Goal: Task Accomplishment & Management: Manage account settings

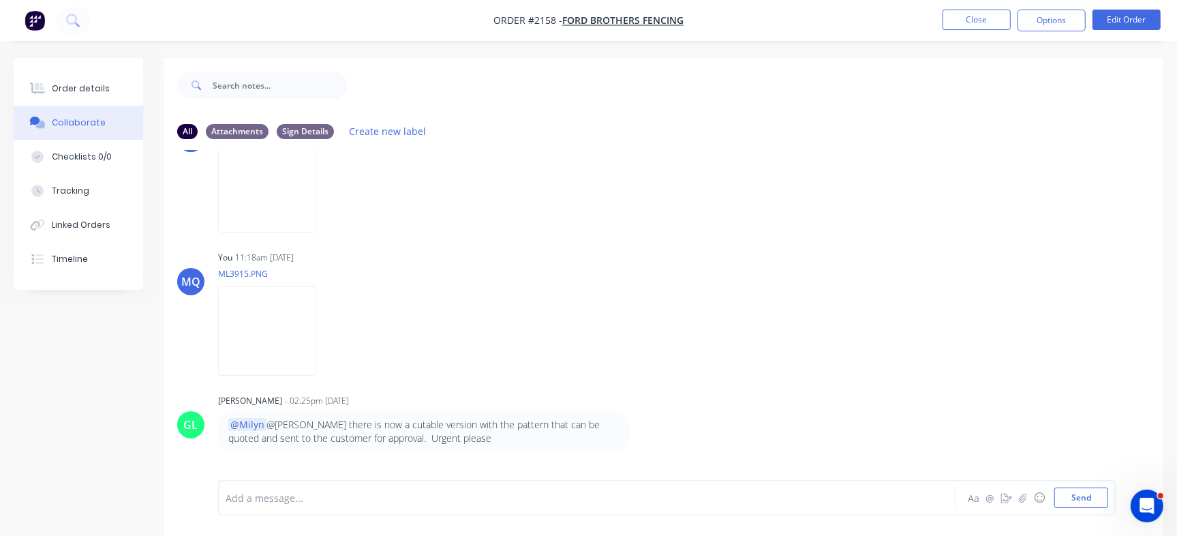
scroll to position [473, 0]
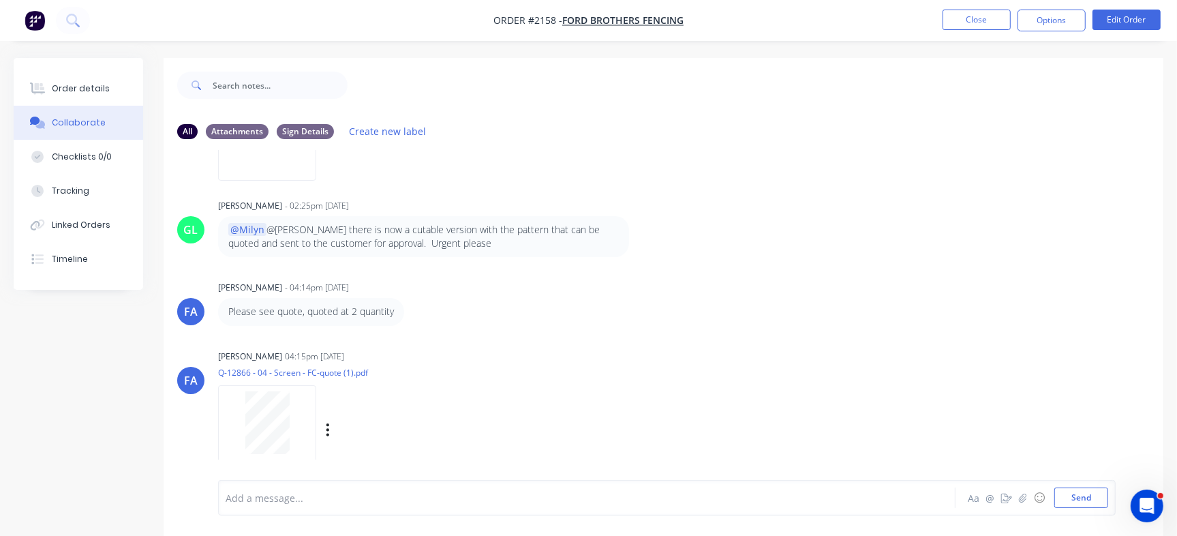
click at [220, 409] on div at bounding box center [267, 429] width 98 height 89
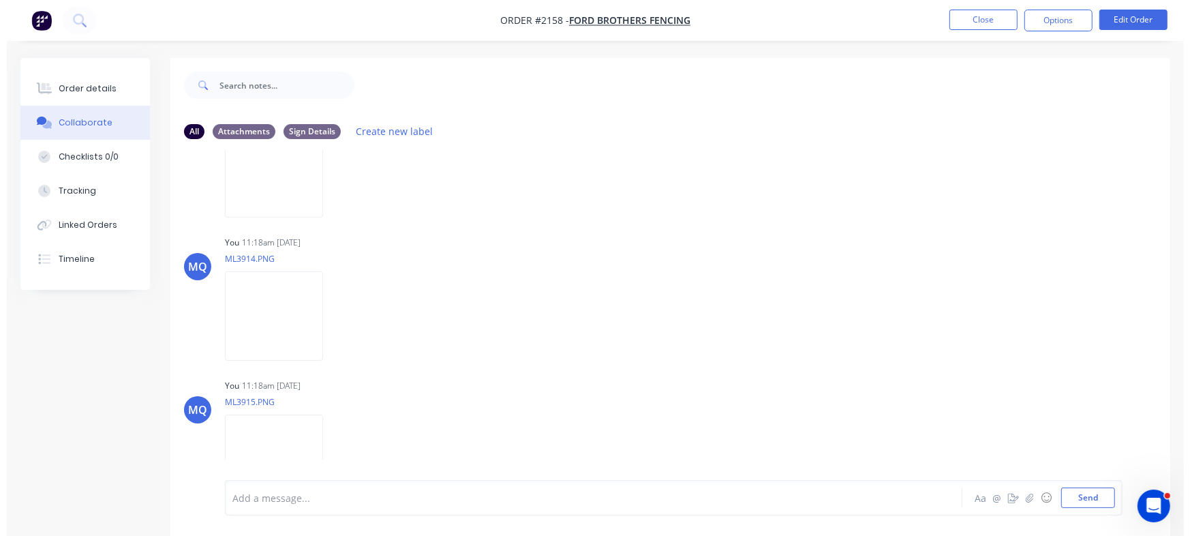
scroll to position [140, 0]
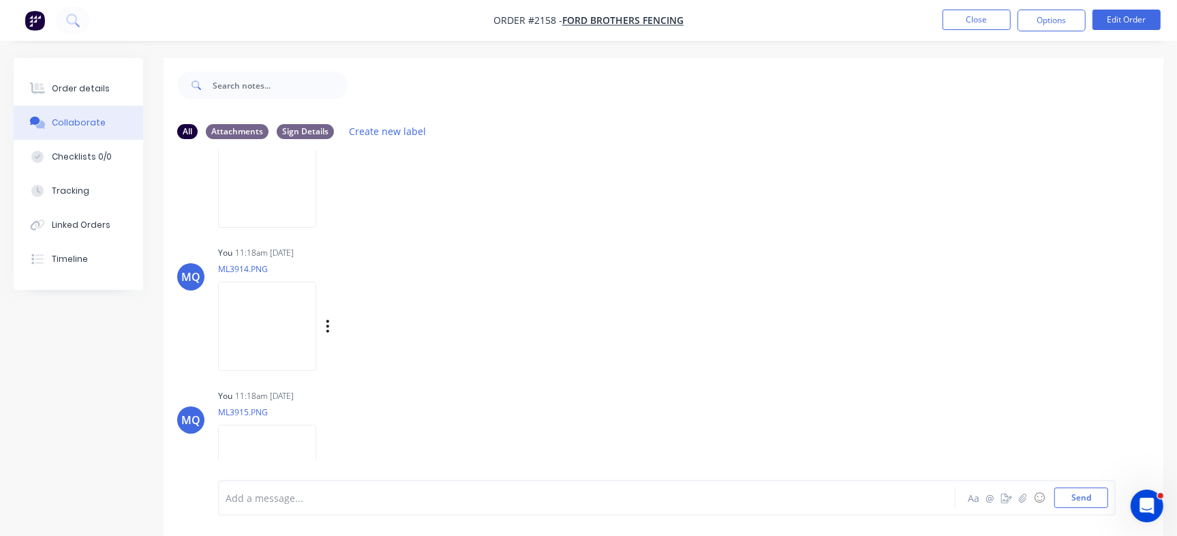
click at [316, 316] on img at bounding box center [267, 325] width 98 height 89
drag, startPoint x: 108, startPoint y: 82, endPoint x: 115, endPoint y: 85, distance: 8.0
click at [115, 85] on button "Order details" at bounding box center [78, 89] width 129 height 34
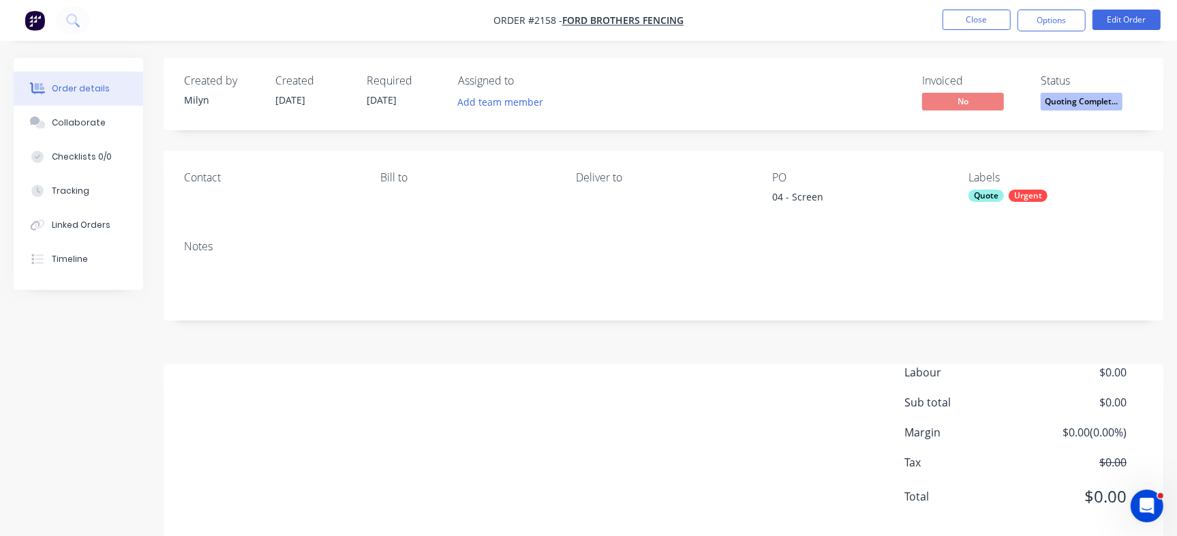
drag, startPoint x: 771, startPoint y: 197, endPoint x: 705, endPoint y: 169, distance: 72.4
click at [851, 197] on div "Contact Bill to Deliver to PO 04 - Screen Labels Quote Urgent" at bounding box center [664, 190] width 1000 height 78
copy div "04 - Screen"
click at [107, 162] on div "Checklists 0/0" at bounding box center [82, 157] width 60 height 12
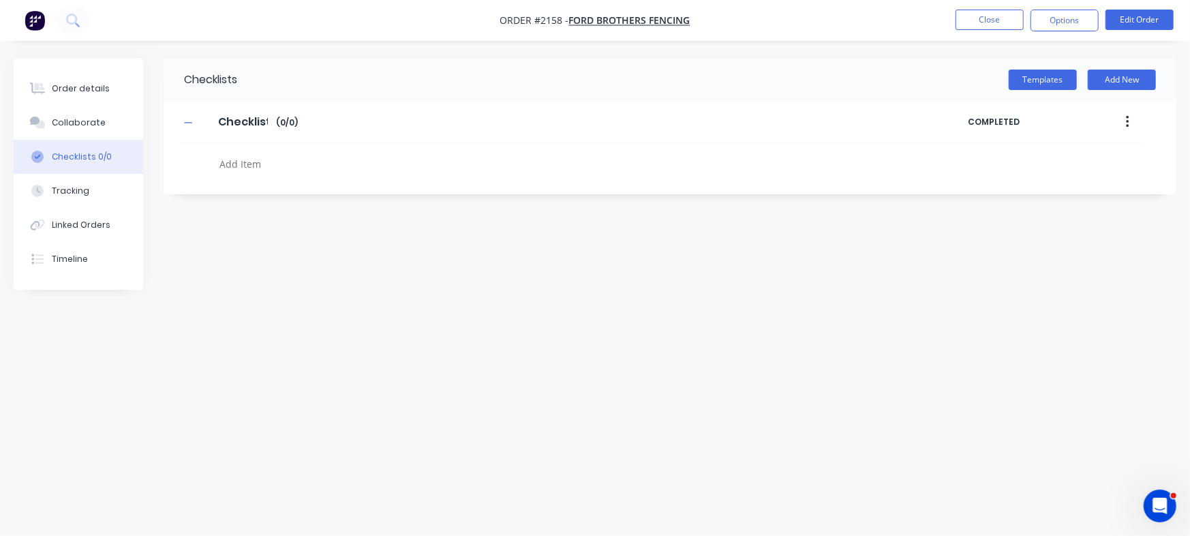
click at [286, 164] on textarea at bounding box center [524, 164] width 620 height 20
paste textarea "QU-1378"
type textarea "QU-1378"
click at [63, 89] on div "Order details" at bounding box center [81, 88] width 58 height 12
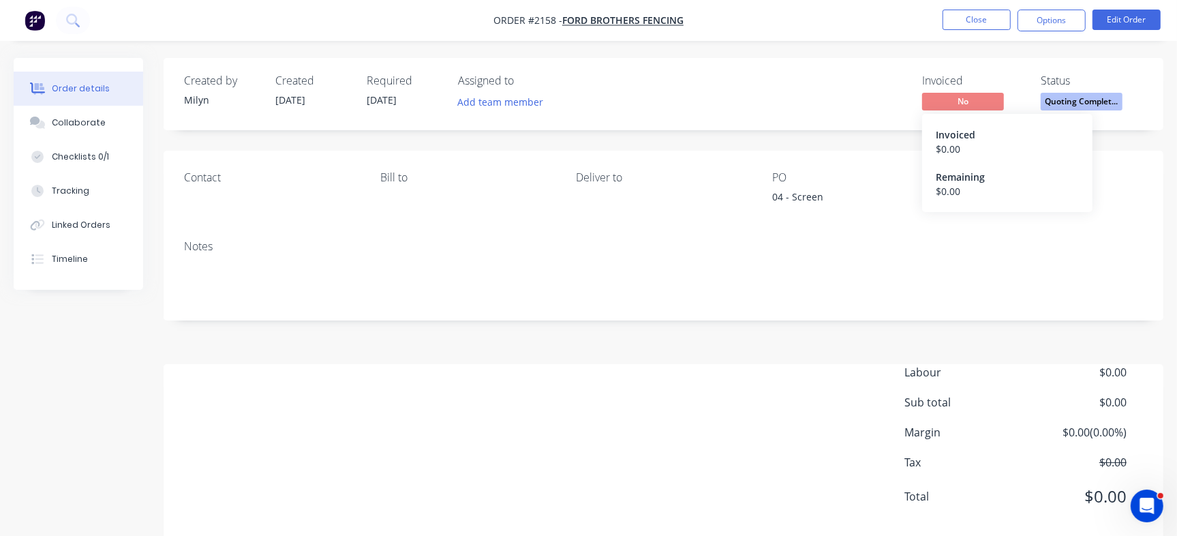
click at [1060, 93] on span "Quoting Complet..." at bounding box center [1082, 101] width 82 height 17
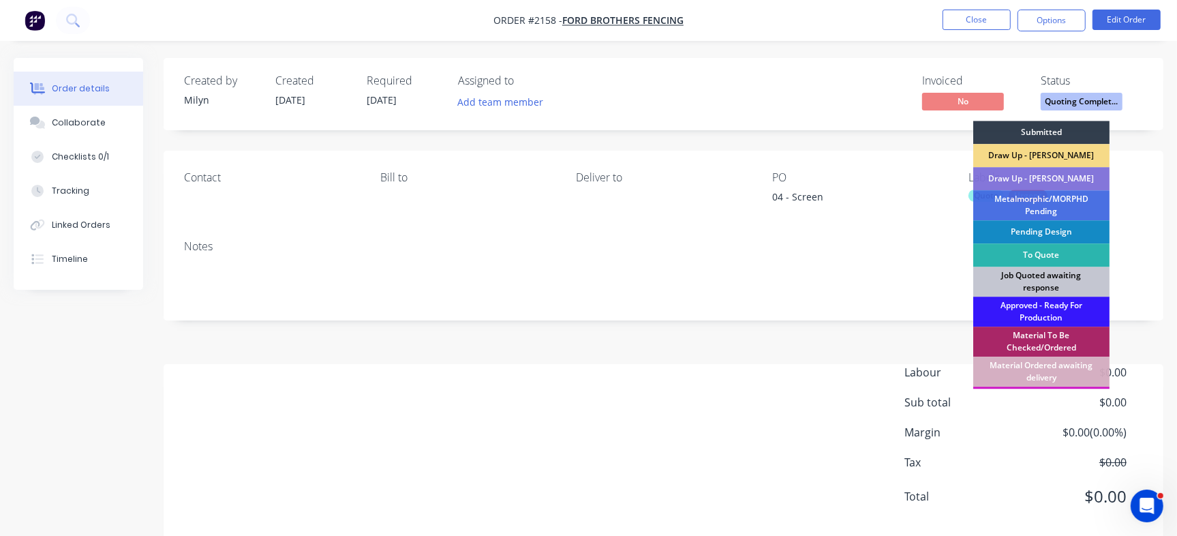
click at [1031, 269] on div "Job Quoted awaiting response" at bounding box center [1041, 281] width 136 height 30
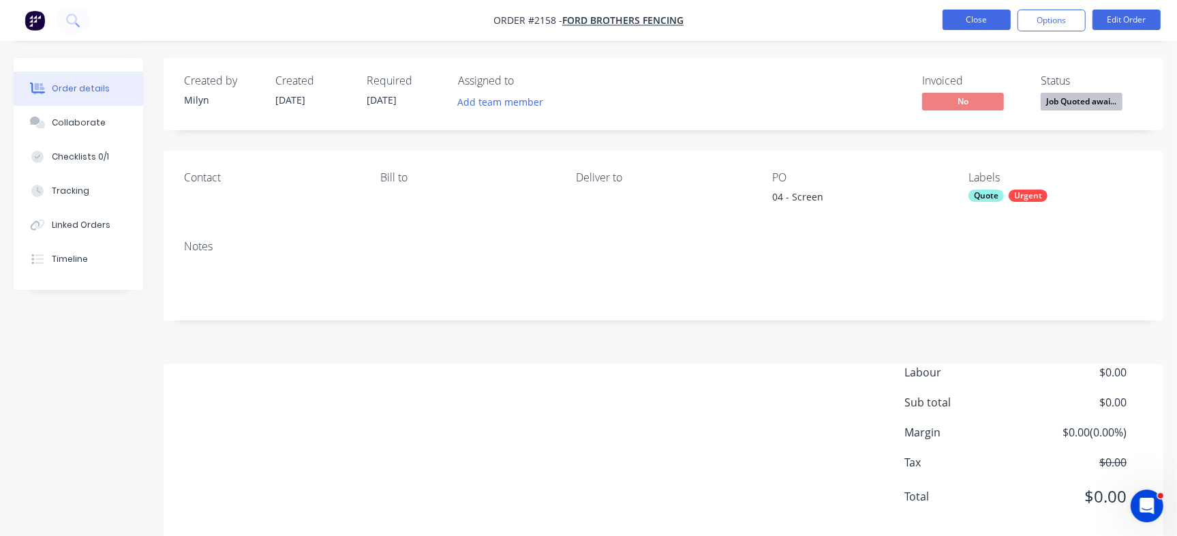
click at [974, 17] on button "Close" at bounding box center [976, 20] width 68 height 20
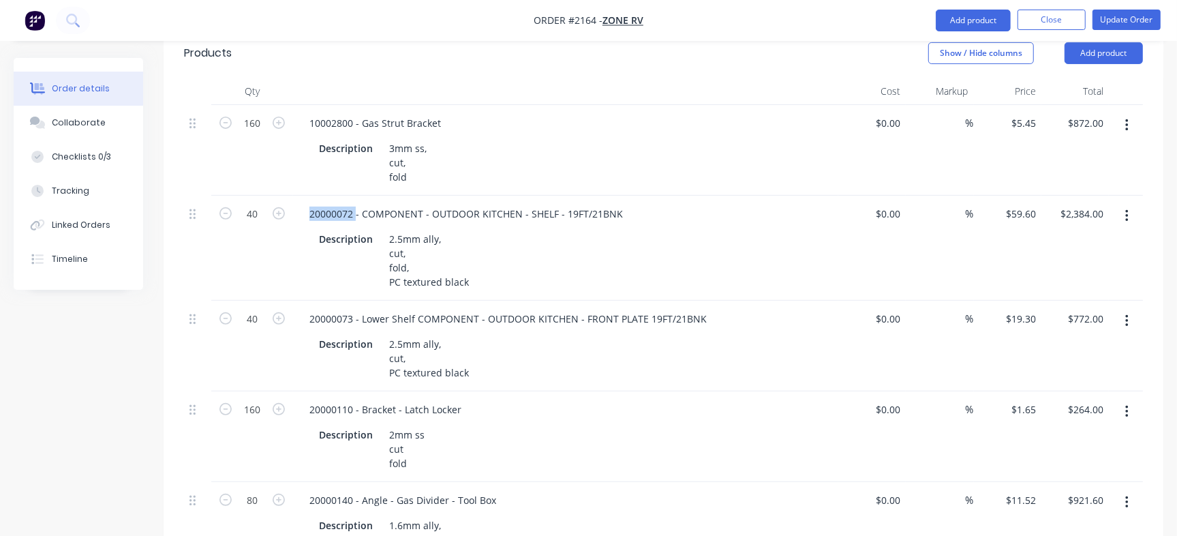
scroll to position [391, 0]
click at [69, 123] on div "Collaborate" at bounding box center [79, 123] width 54 height 12
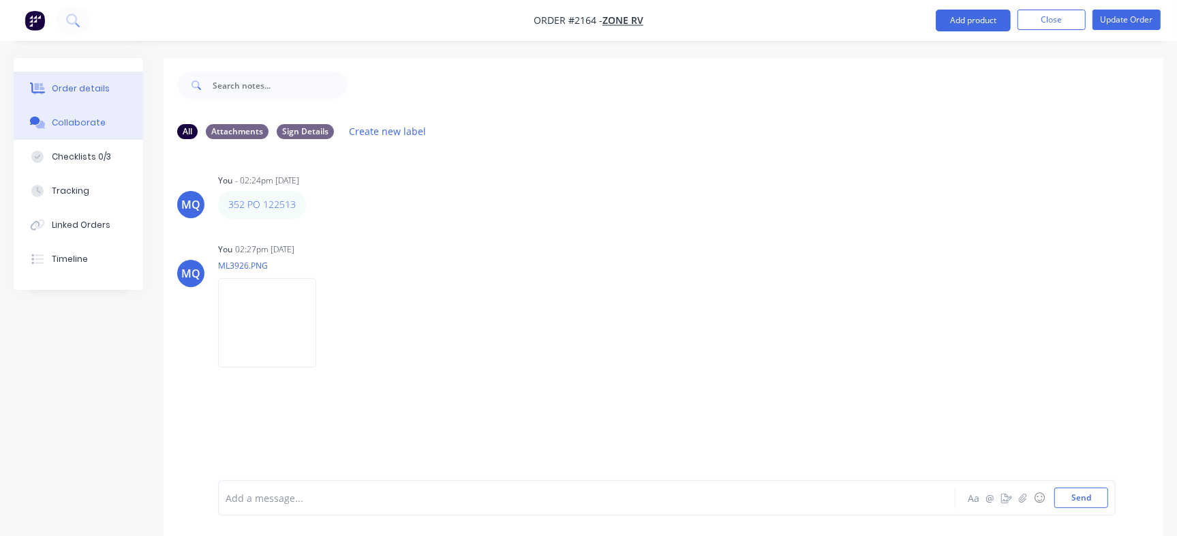
click at [85, 87] on div "Order details" at bounding box center [81, 88] width 58 height 12
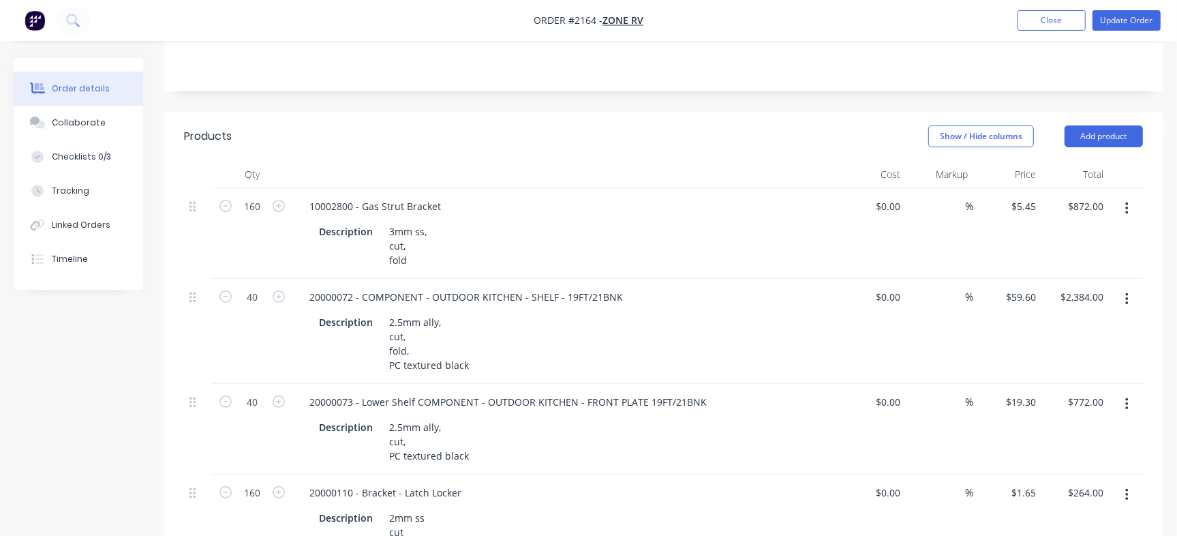
scroll to position [326, 0]
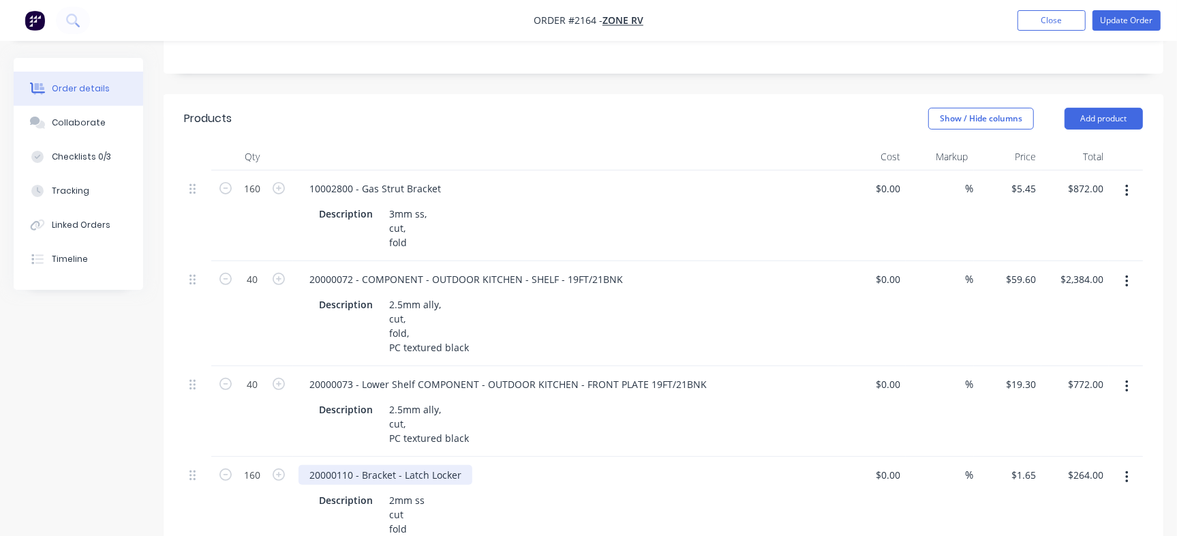
click at [331, 465] on div "20000110 - Bracket - Latch Locker" at bounding box center [385, 475] width 174 height 20
copy div "20000110"
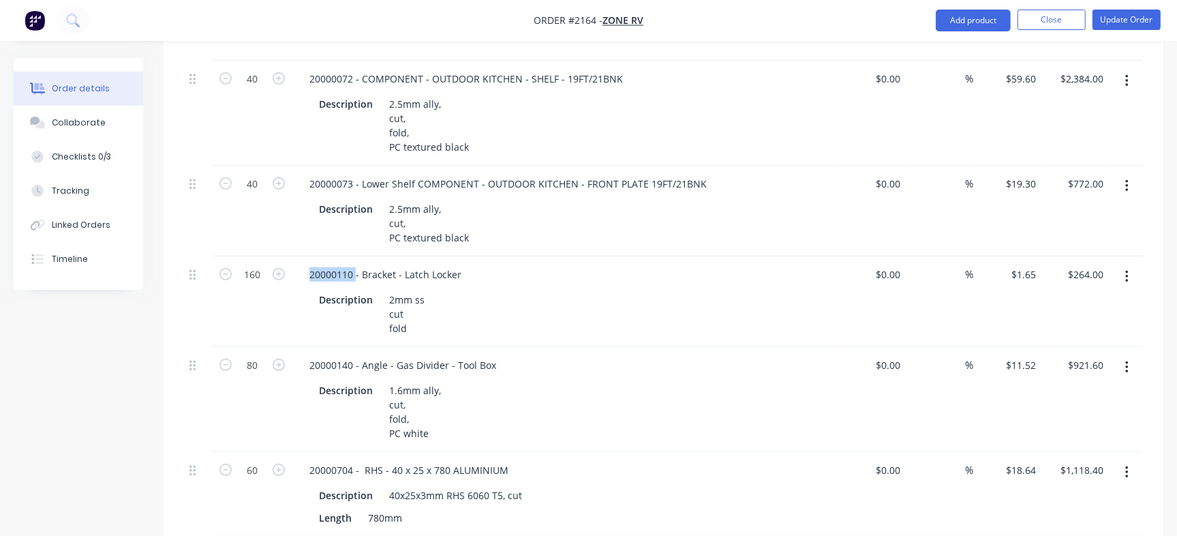
scroll to position [519, 0]
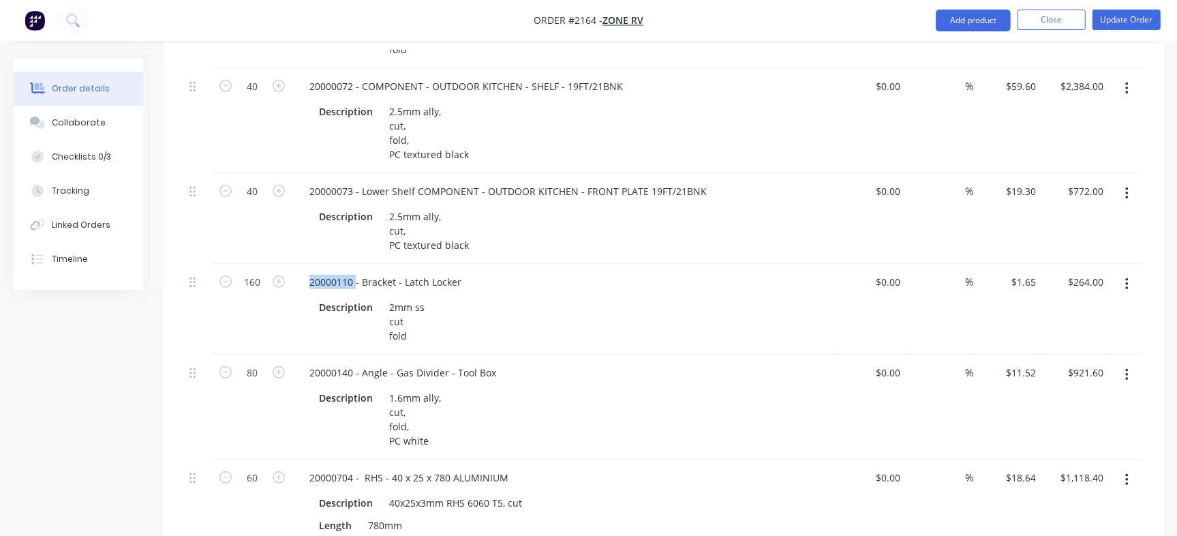
copy div "20000110"
click at [322, 363] on div "20000140 - Angle - Gas Divider - Tool Box" at bounding box center [402, 373] width 209 height 20
copy div "20000140"
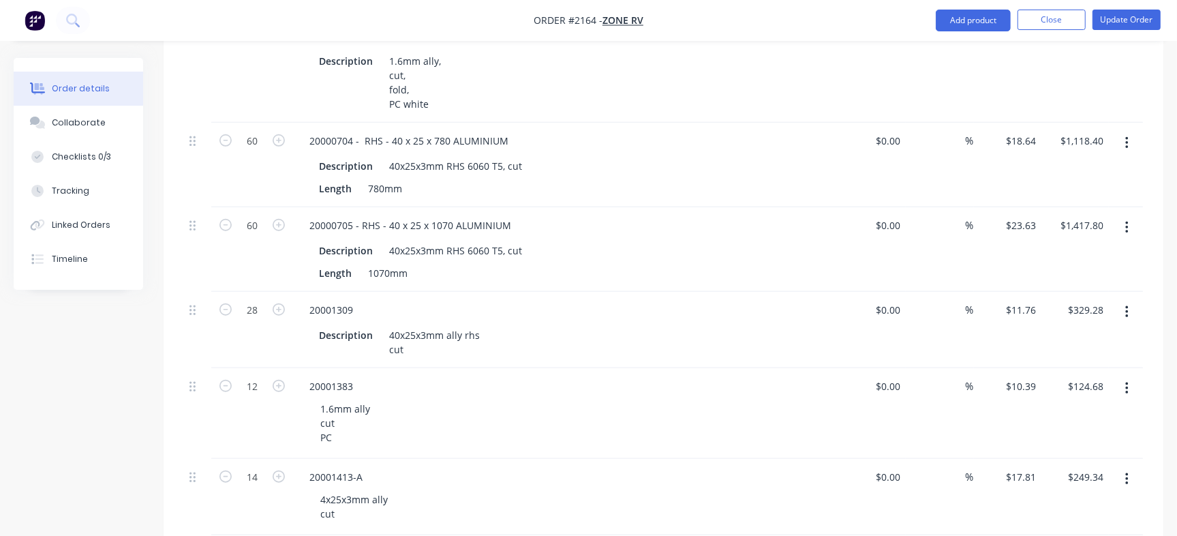
scroll to position [798, 0]
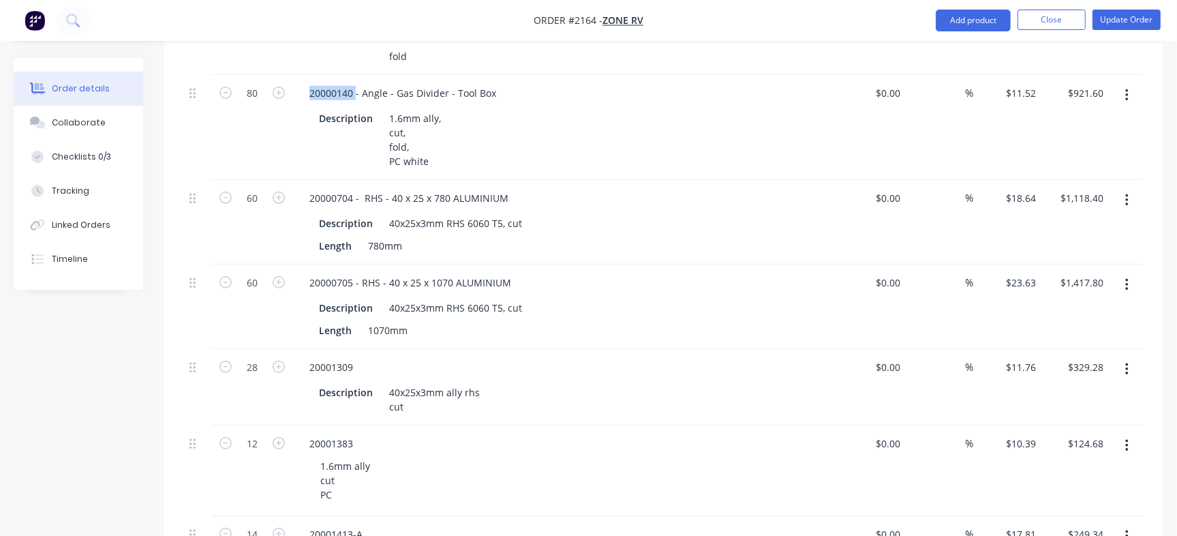
copy div "20000140"
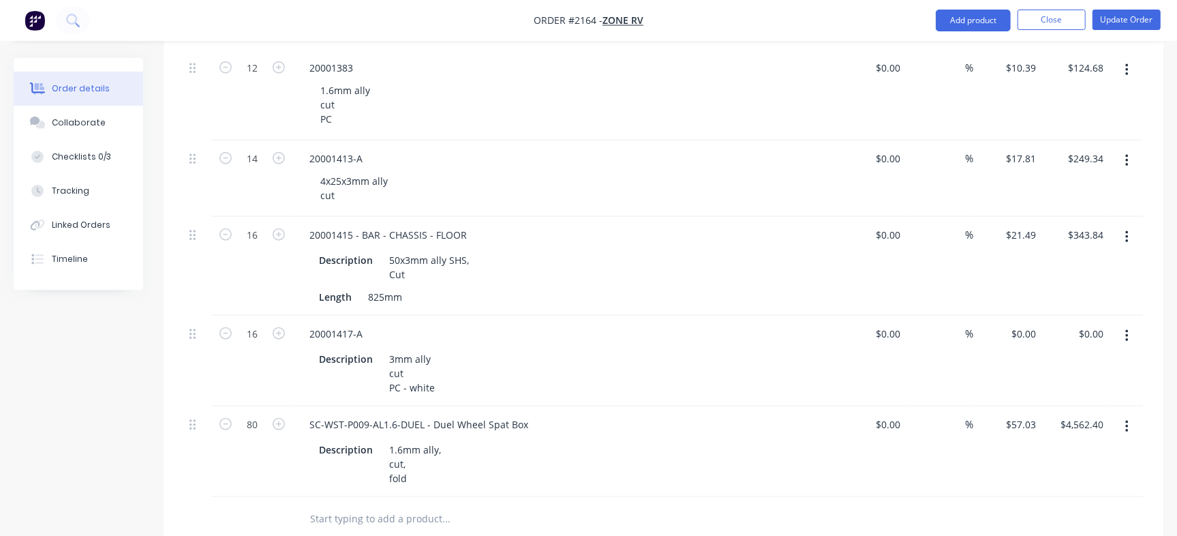
scroll to position [1363, 0]
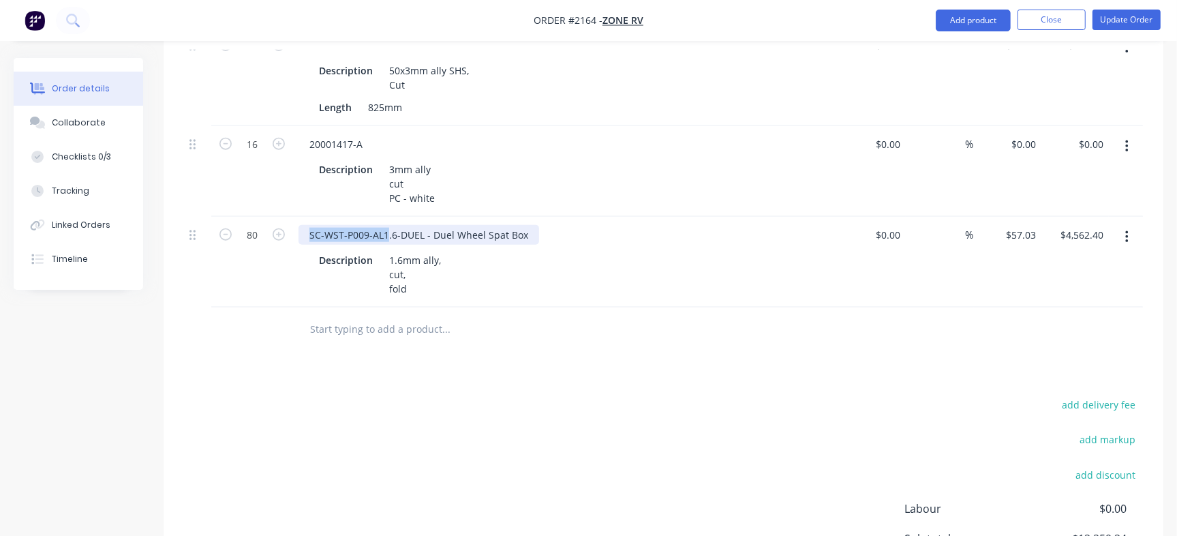
drag, startPoint x: 386, startPoint y: 194, endPoint x: 304, endPoint y: 194, distance: 82.5
click at [304, 225] on div "SC-WST-P009-AL1.6-DUEL - Duel Wheel Spat Box" at bounding box center [418, 235] width 241 height 20
copy div "SC-WST-P009-AL1"
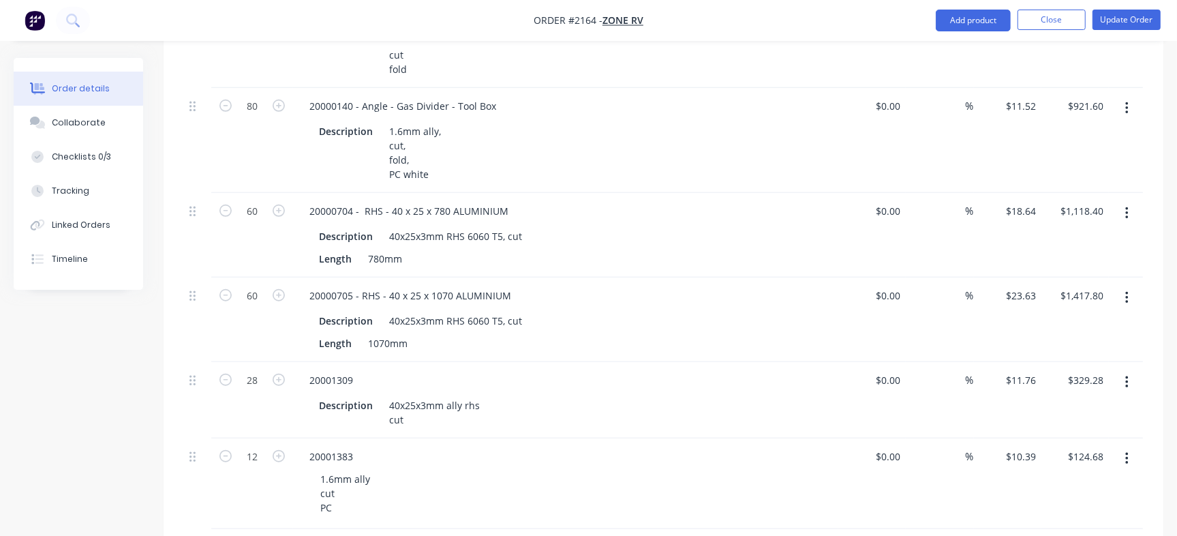
scroll to position [641, 0]
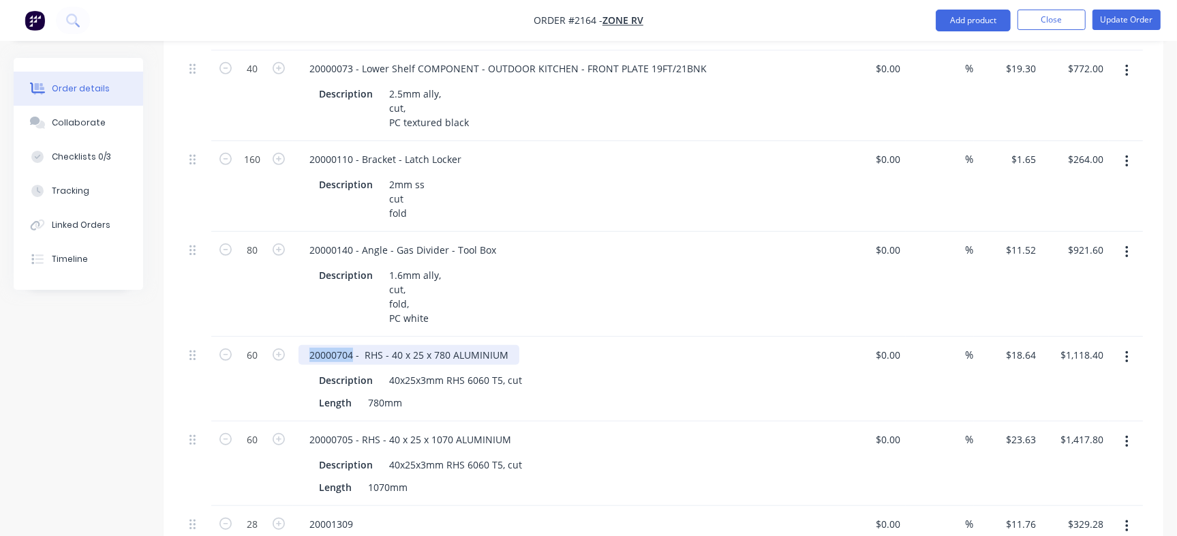
drag, startPoint x: 352, startPoint y: 311, endPoint x: 292, endPoint y: 311, distance: 60.0
click at [293, 337] on div "20000704 - RHS - 40 x 25 x 780 ALUMINIUM Description 40x25x3mm RHS 6060 T5, cut…" at bounding box center [565, 379] width 545 height 85
copy div "20000704"
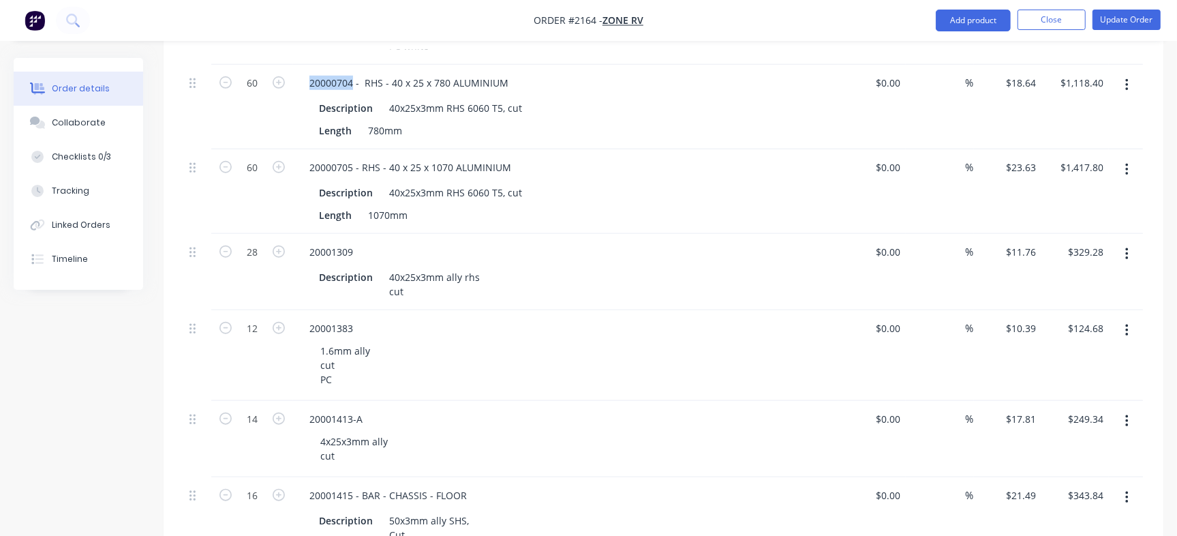
scroll to position [945, 0]
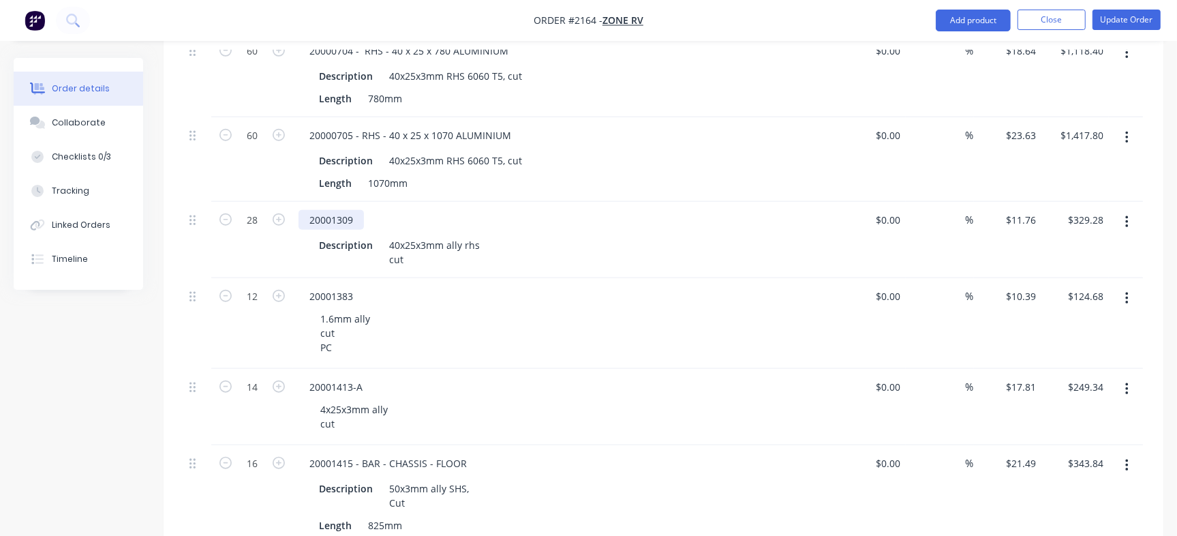
click at [328, 210] on div "20001309" at bounding box center [330, 220] width 65 height 20
copy div "20001309"
click at [331, 377] on div "20001413-A" at bounding box center [335, 387] width 75 height 20
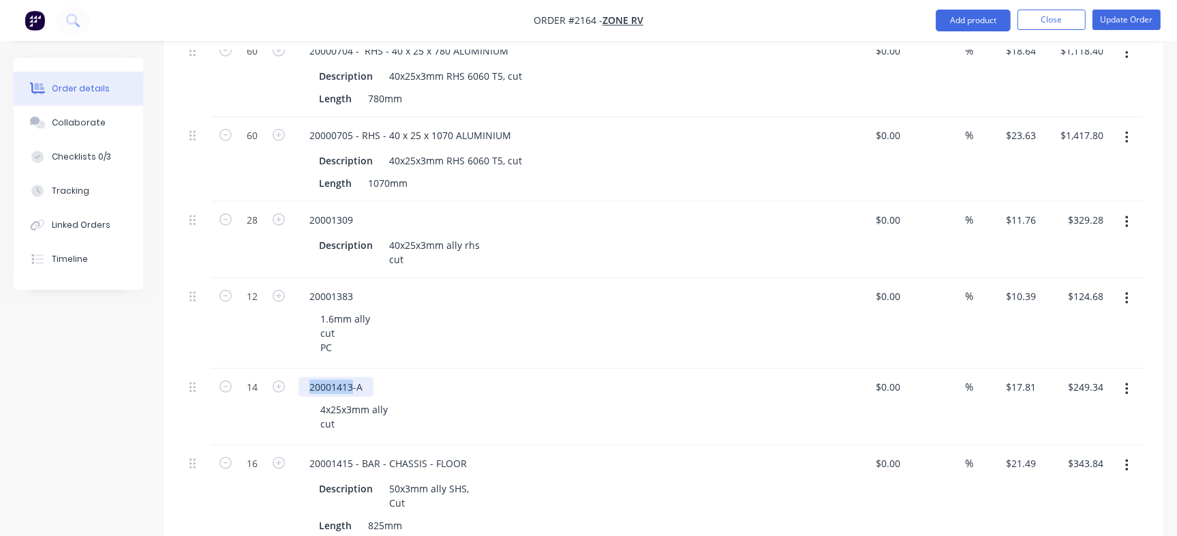
copy div "20001413"
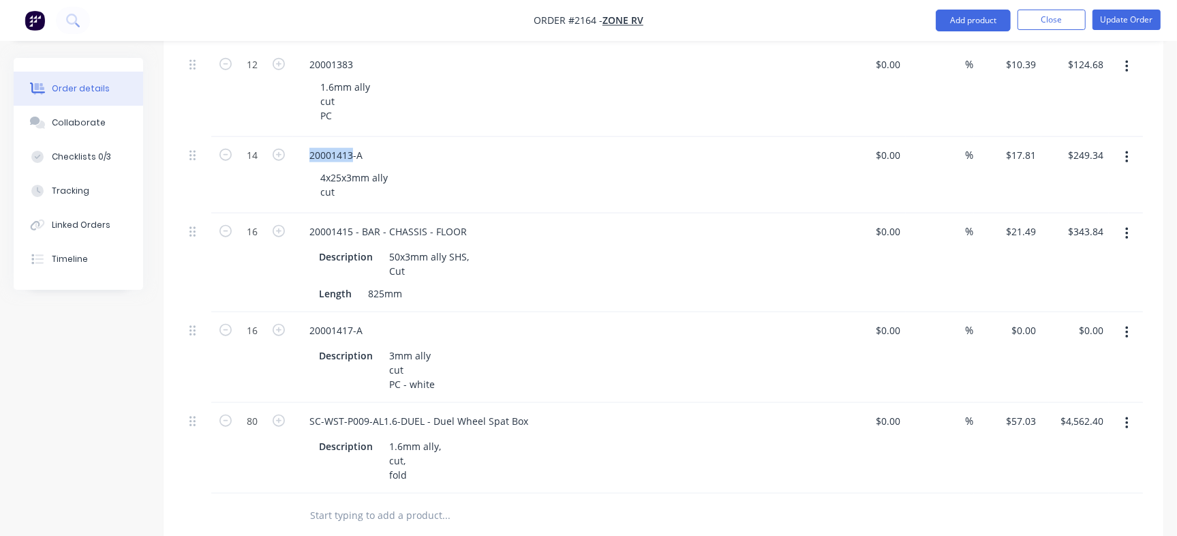
scroll to position [1192, 0]
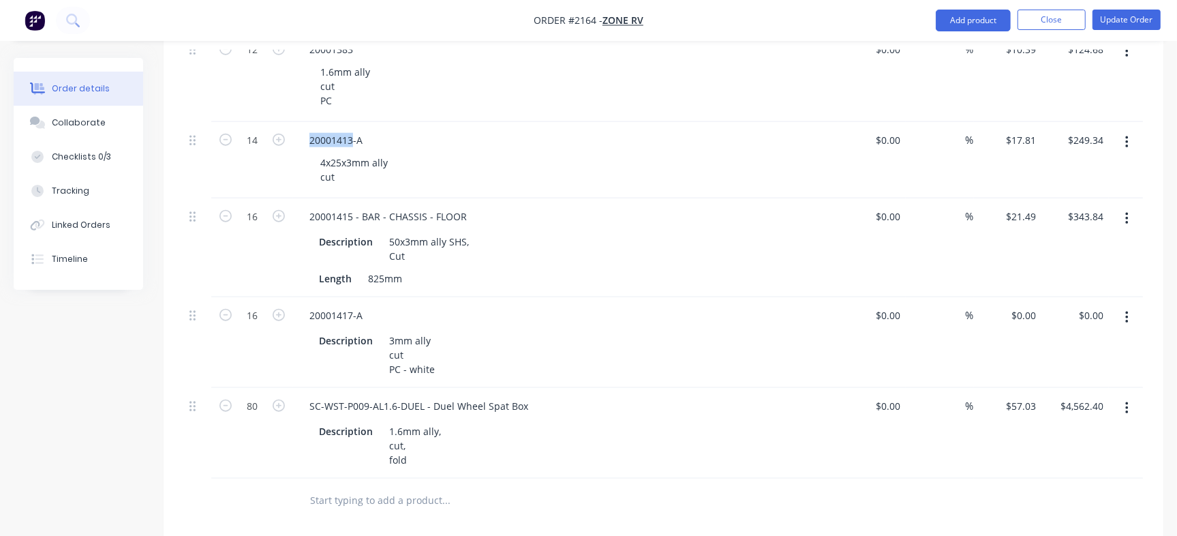
copy div "20001413"
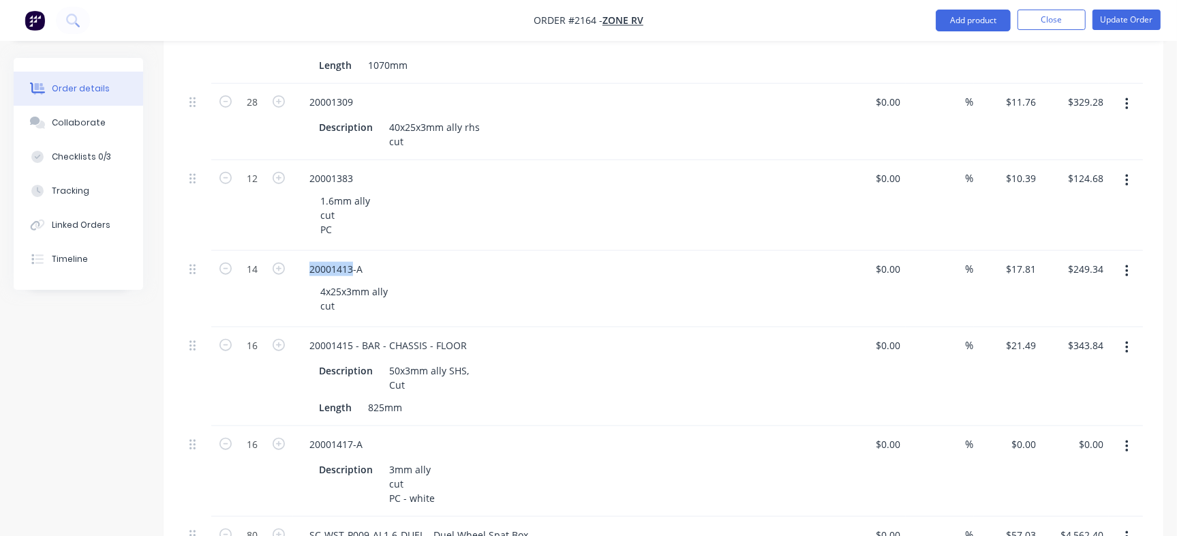
scroll to position [967, 0]
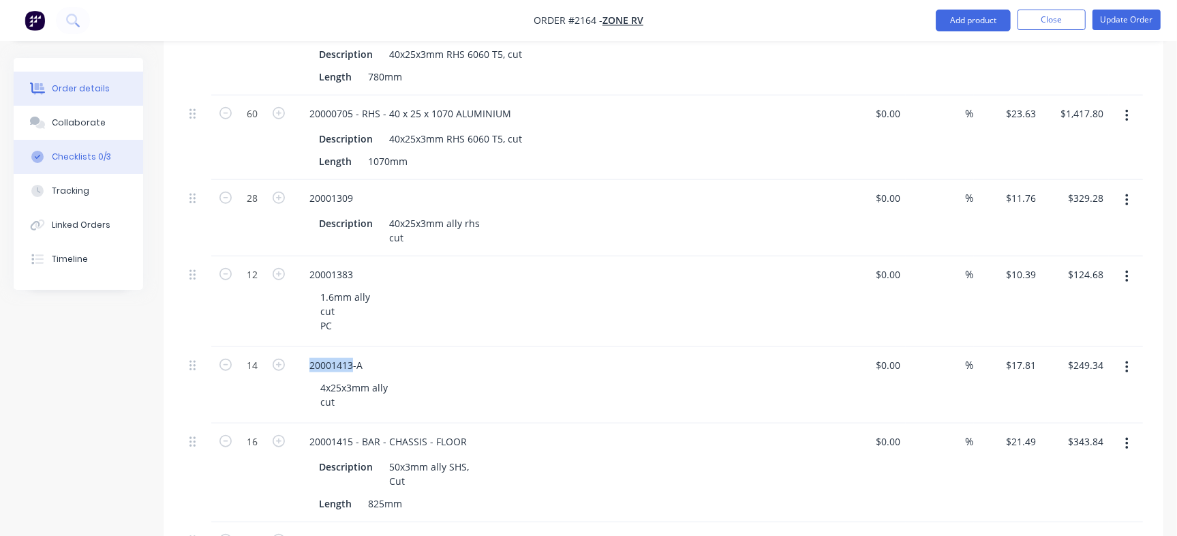
click at [94, 144] on button "Checklists 0/3" at bounding box center [78, 157] width 129 height 34
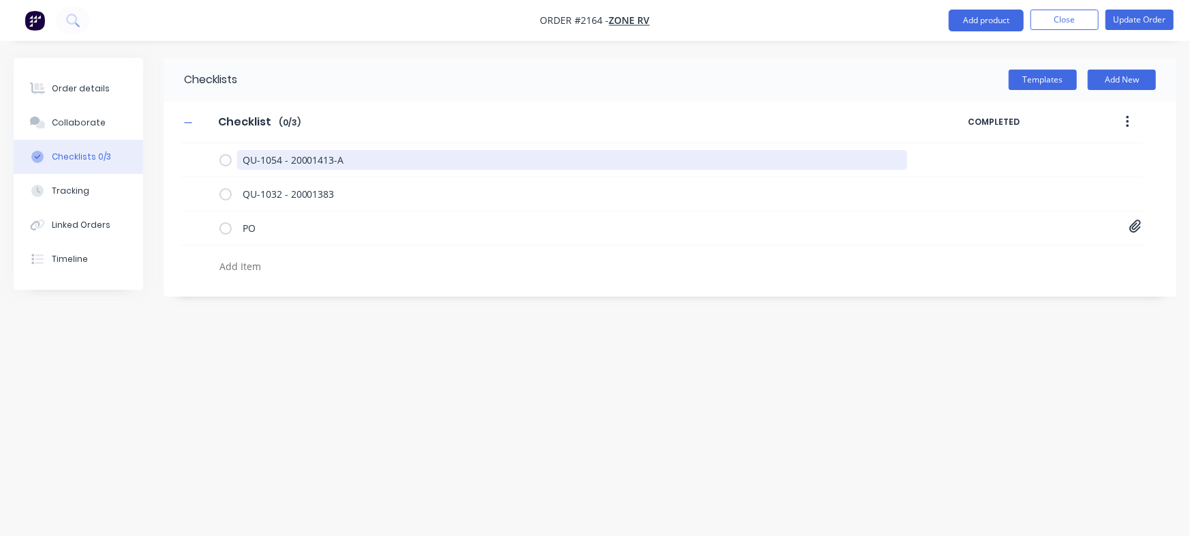
drag, startPoint x: 279, startPoint y: 157, endPoint x: 147, endPoint y: 140, distance: 133.9
click at [140, 142] on div "Order details Collaborate Checklists 0/3 Tracking Linked Orders Timeline Order …" at bounding box center [595, 242] width 1190 height 368
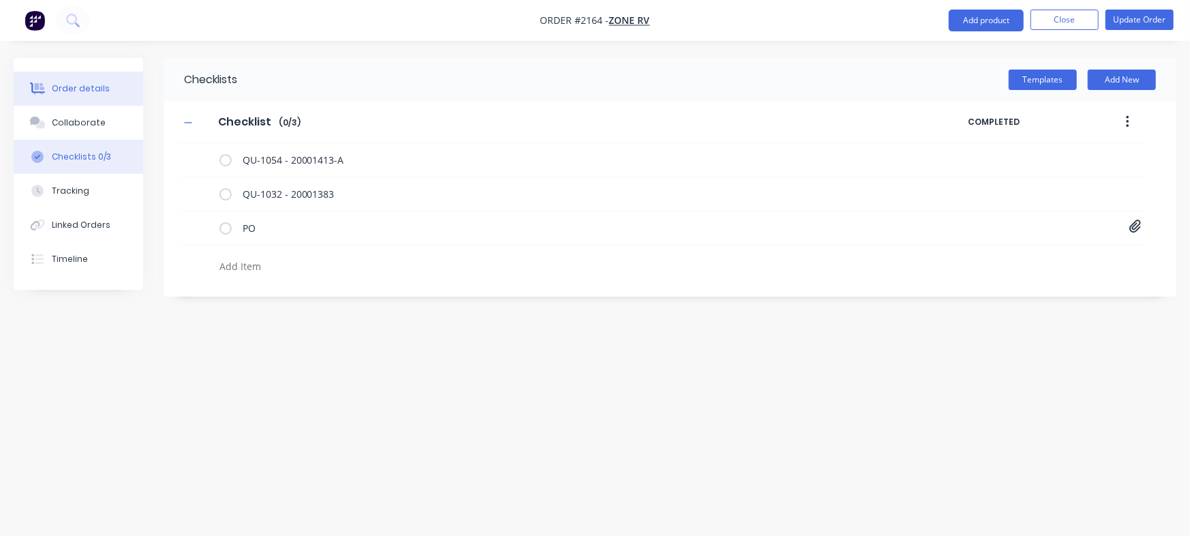
type textarea "x"
click at [80, 82] on div "Order details" at bounding box center [81, 88] width 58 height 12
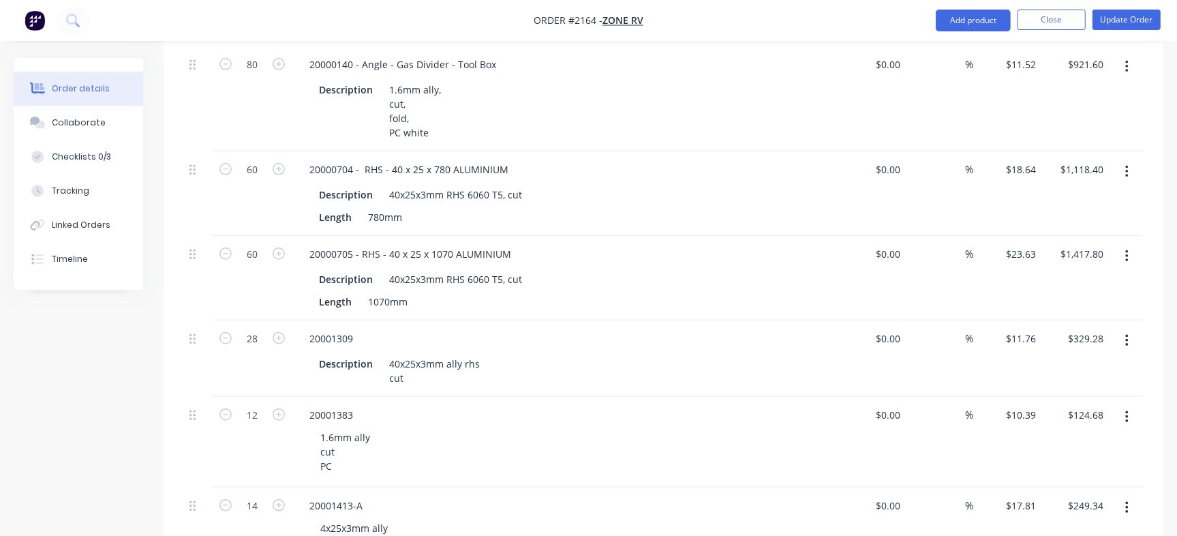
scroll to position [839, 0]
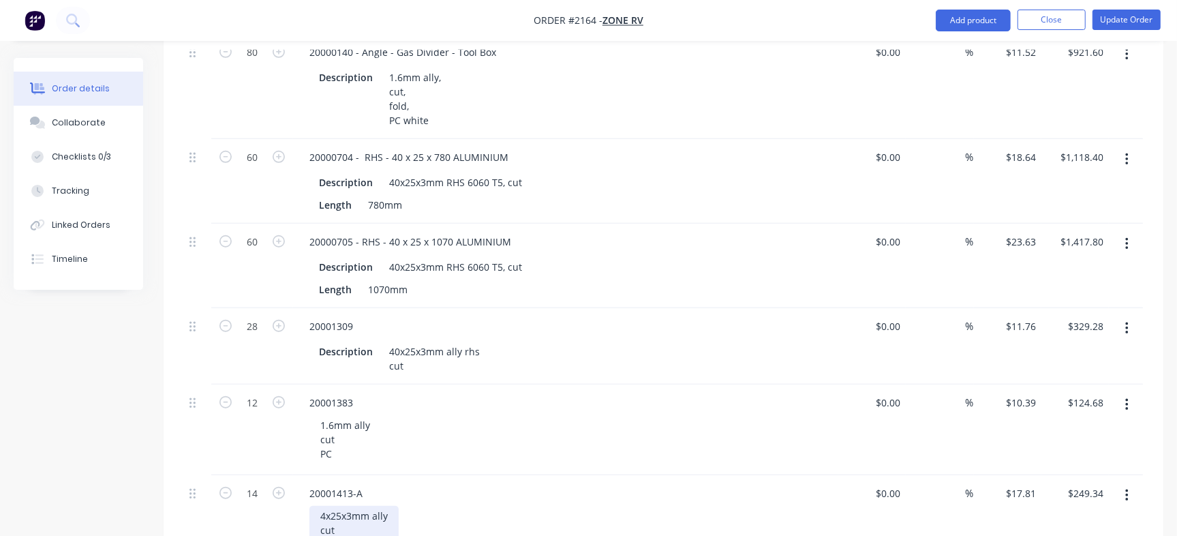
click at [326, 506] on div "4x25x3mm ally cut" at bounding box center [353, 523] width 89 height 34
click at [333, 483] on div "20001413-A" at bounding box center [335, 493] width 75 height 20
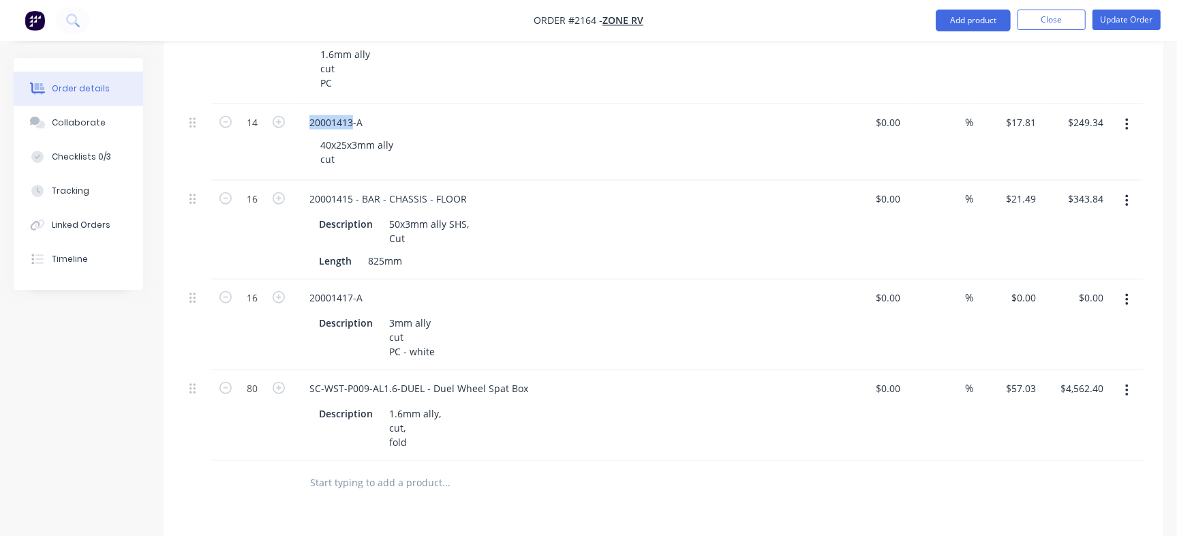
scroll to position [1212, 0]
click at [333, 186] on div "20001415 - BAR - CHASSIS - FLOOR" at bounding box center [387, 196] width 179 height 20
click at [354, 186] on div "20001415 - BAR - CHASSIS - FLOOR" at bounding box center [387, 196] width 179 height 20
drag, startPoint x: 352, startPoint y: 157, endPoint x: 260, endPoint y: 144, distance: 93.6
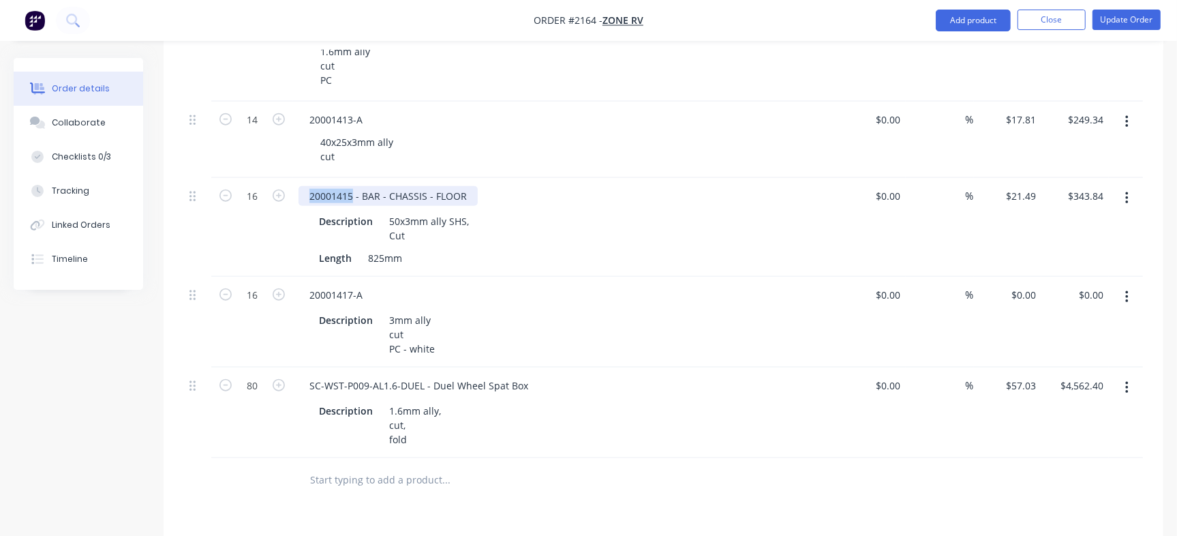
click at [260, 178] on div "16 20001415 - BAR - CHASSIS - FLOOR Description 50x3mm ally SHS, Cut Length 825…" at bounding box center [663, 227] width 959 height 99
click at [343, 285] on div "20001417-A" at bounding box center [335, 295] width 75 height 20
drag, startPoint x: 354, startPoint y: 252, endPoint x: 306, endPoint y: 249, distance: 48.5
click at [306, 285] on div "20001417-A" at bounding box center [335, 295] width 75 height 20
